Goal: Information Seeking & Learning: Learn about a topic

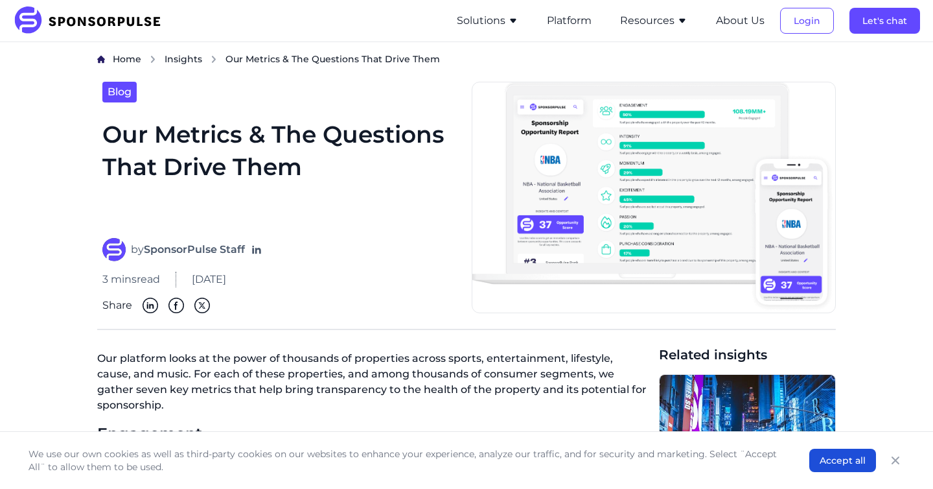
click at [671, 29] on li "Resources Sponsorship Insights Blog Thought leadership from industry experts on…" at bounding box center [653, 20] width 93 height 41
click at [671, 20] on button "Resources" at bounding box center [653, 21] width 67 height 16
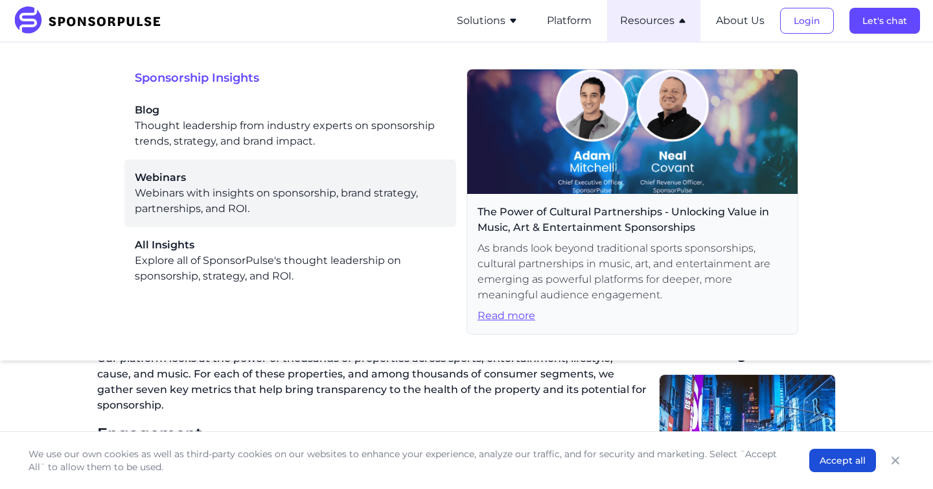
click at [218, 180] on span "Webinars" at bounding box center [290, 178] width 311 height 16
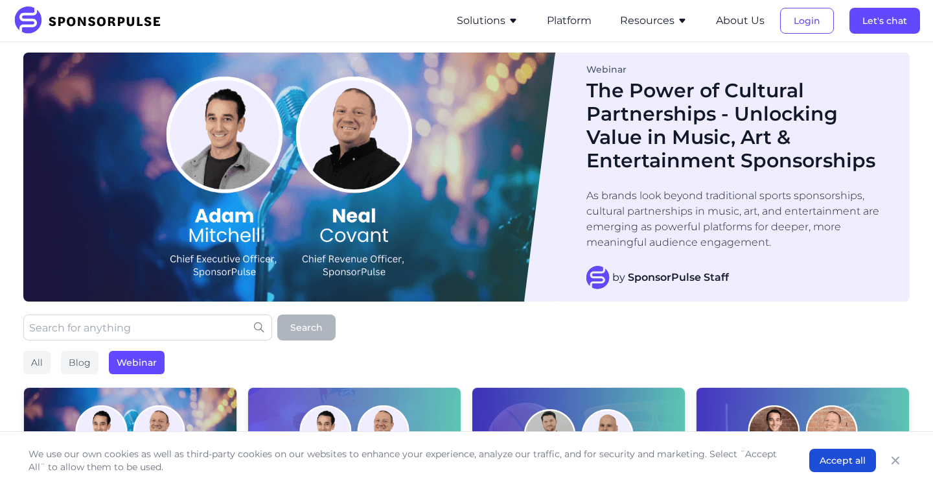
click at [651, 18] on button "Resources" at bounding box center [653, 21] width 67 height 16
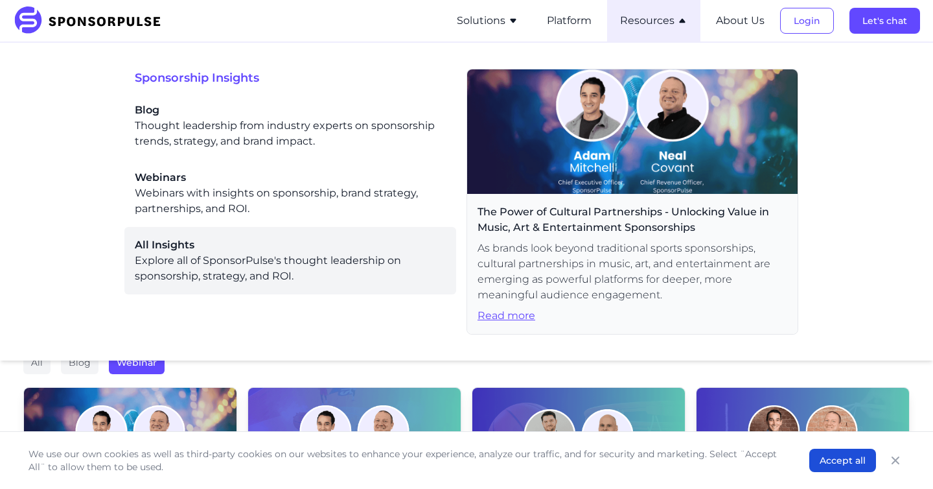
click at [290, 252] on span "All Insights" at bounding box center [290, 245] width 311 height 16
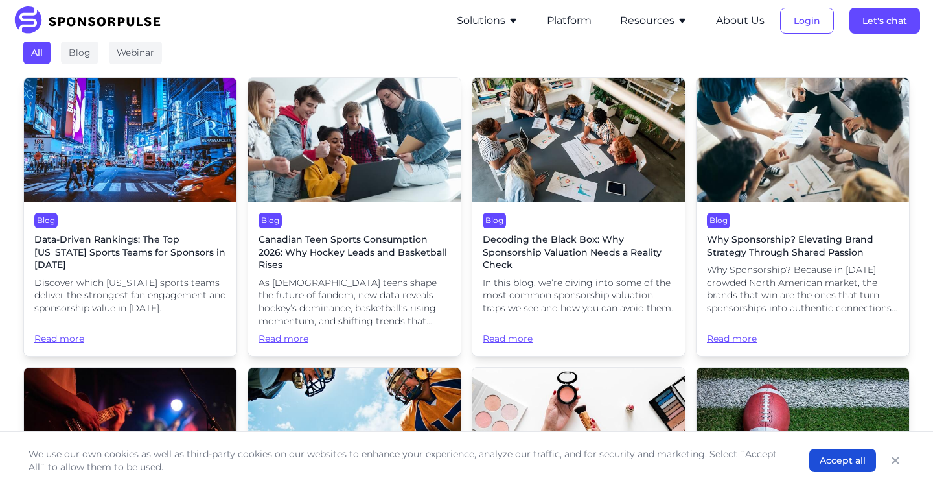
scroll to position [311, 0]
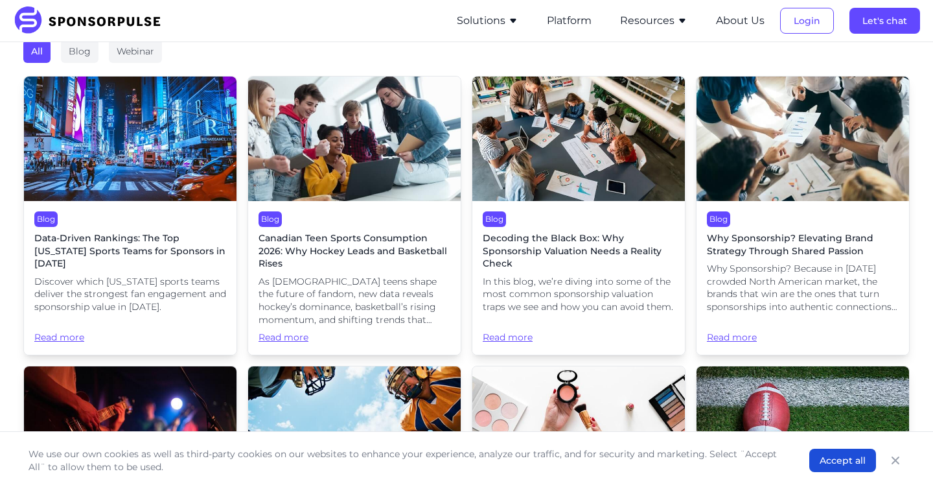
click at [290, 252] on span "Canadian Teen Sports Consumption 2026: Why Hockey Leads and Basketball Rises" at bounding box center [355, 251] width 192 height 38
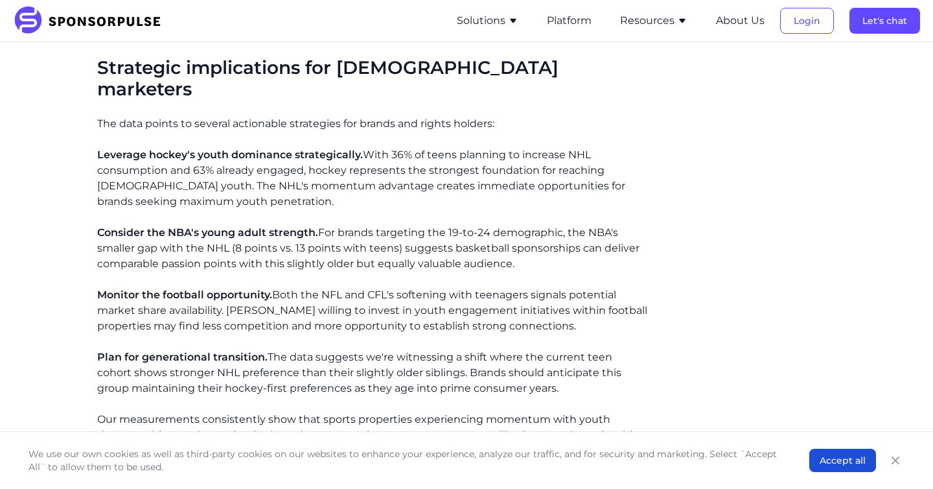
scroll to position [1460, 0]
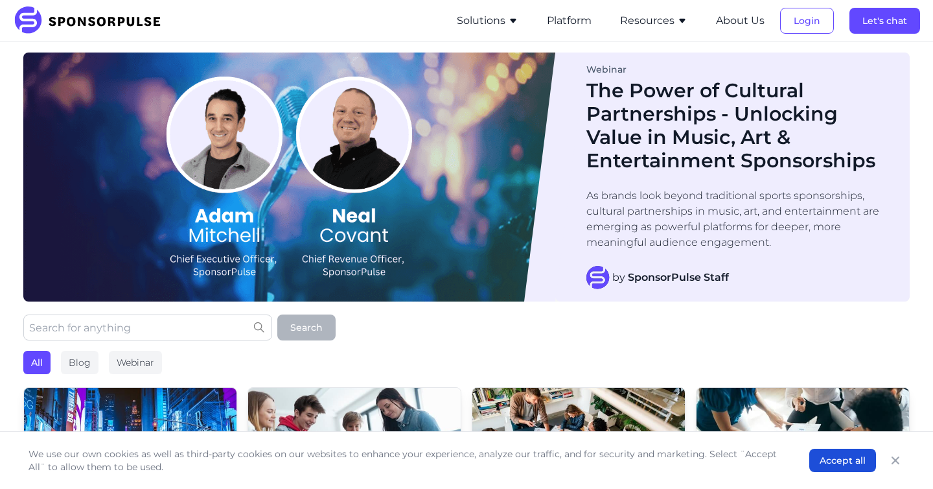
click at [501, 14] on button "Solutions" at bounding box center [488, 21] width 62 height 16
